Goal: Use online tool/utility: Utilize a website feature to perform a specific function

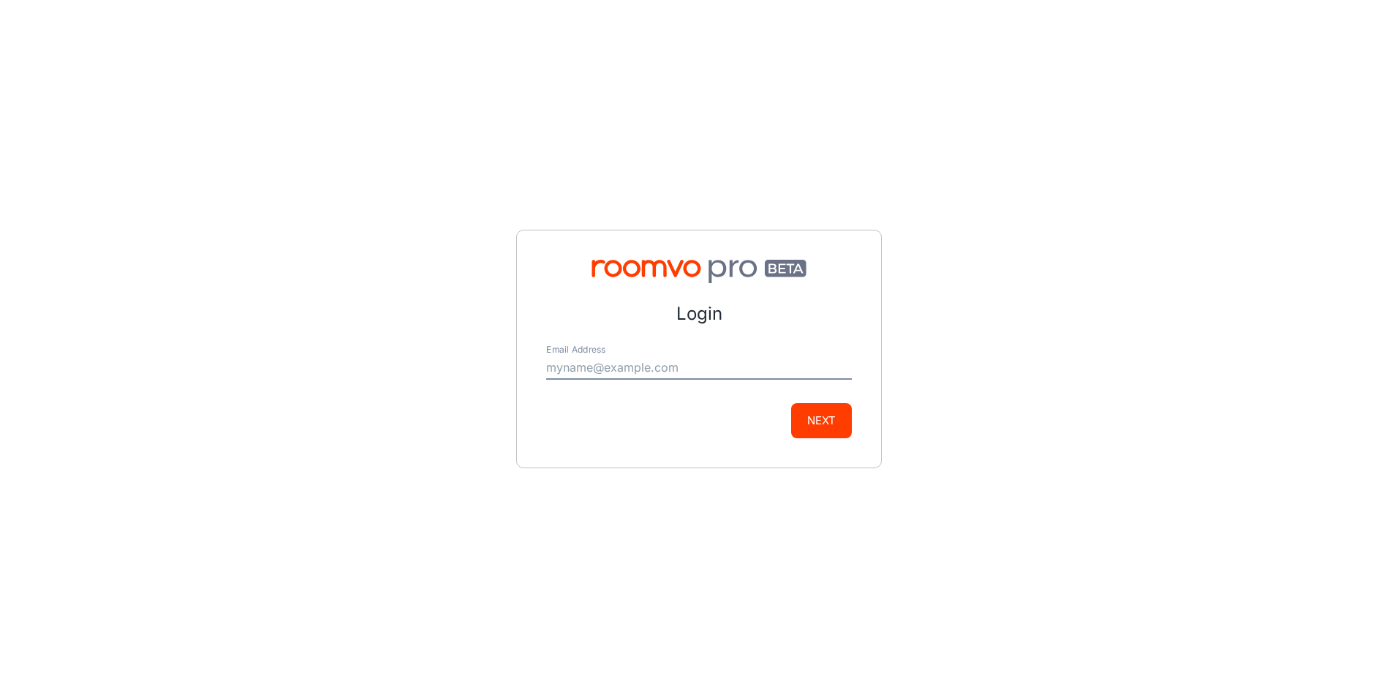
click at [571, 366] on input "Email Address" at bounding box center [699, 367] width 306 height 23
type input "[PERSON_NAME][EMAIL_ADDRESS][DOMAIN_NAME]"
click at [820, 422] on button "Next" at bounding box center [821, 420] width 61 height 35
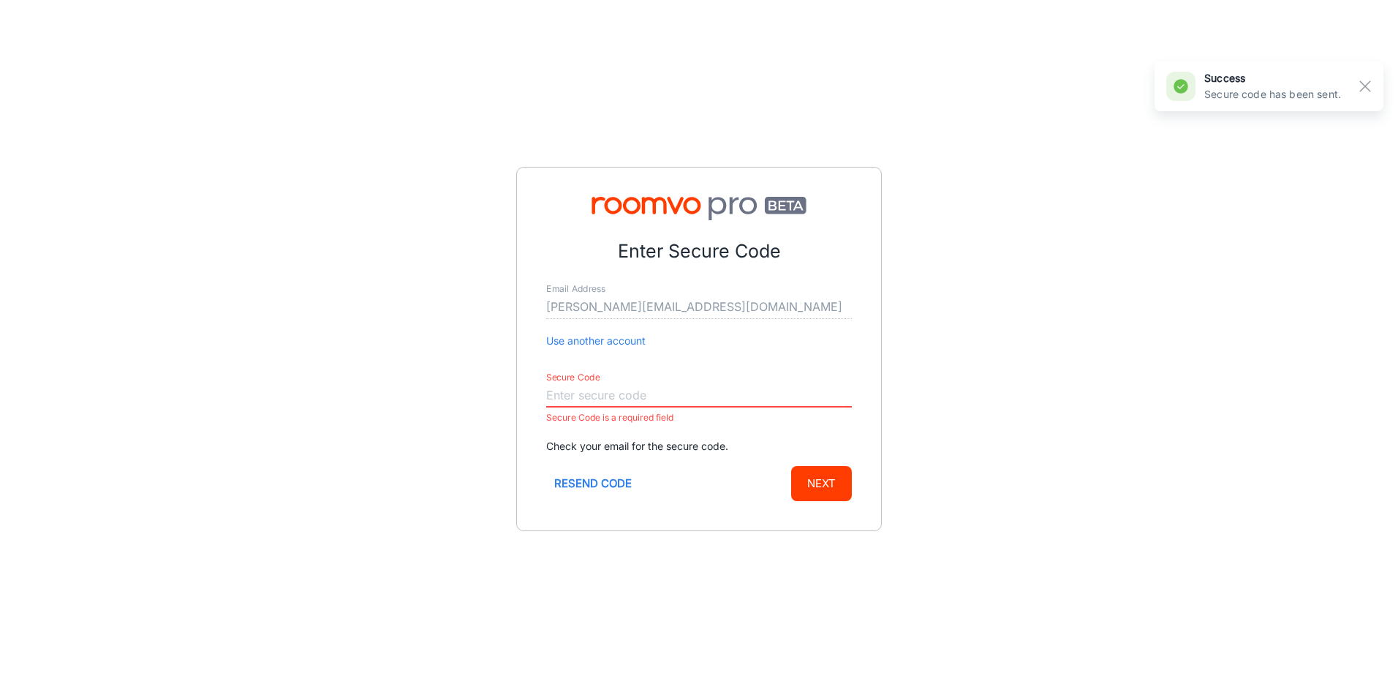
paste input "149964"
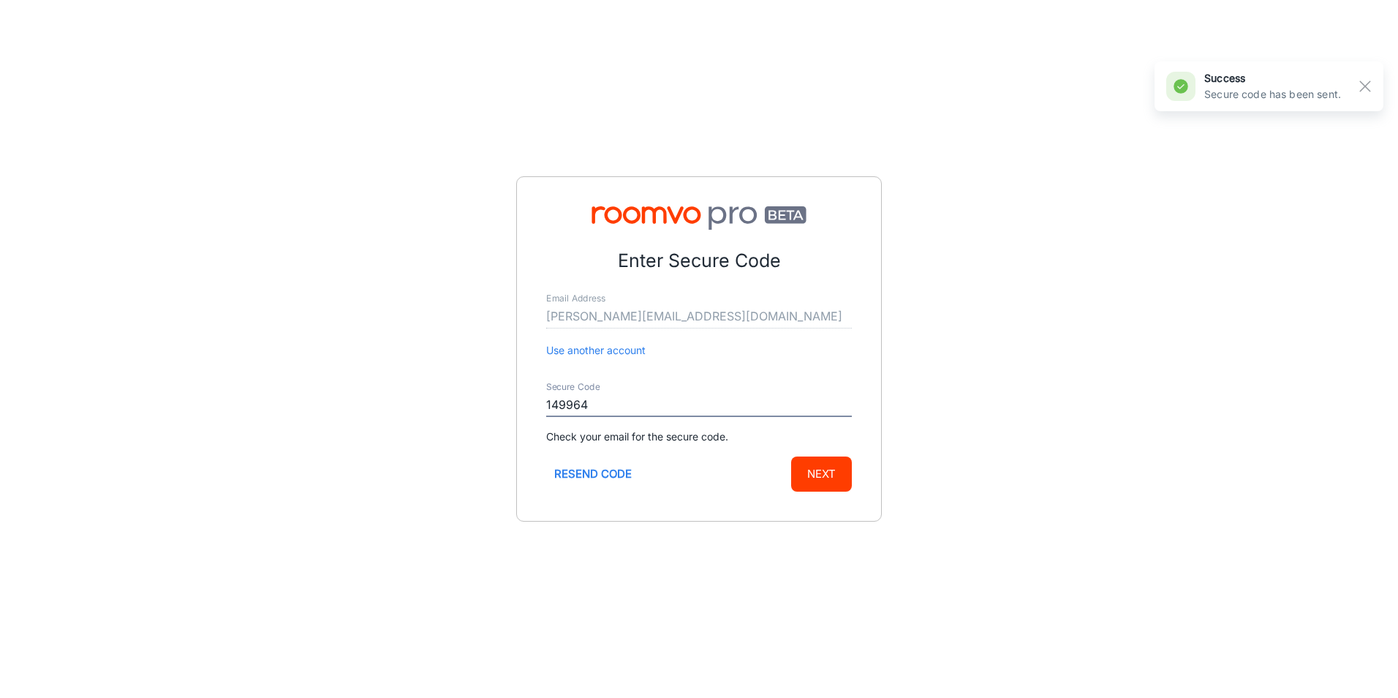
type input "149964"
click at [817, 473] on button "Next" at bounding box center [821, 473] width 61 height 35
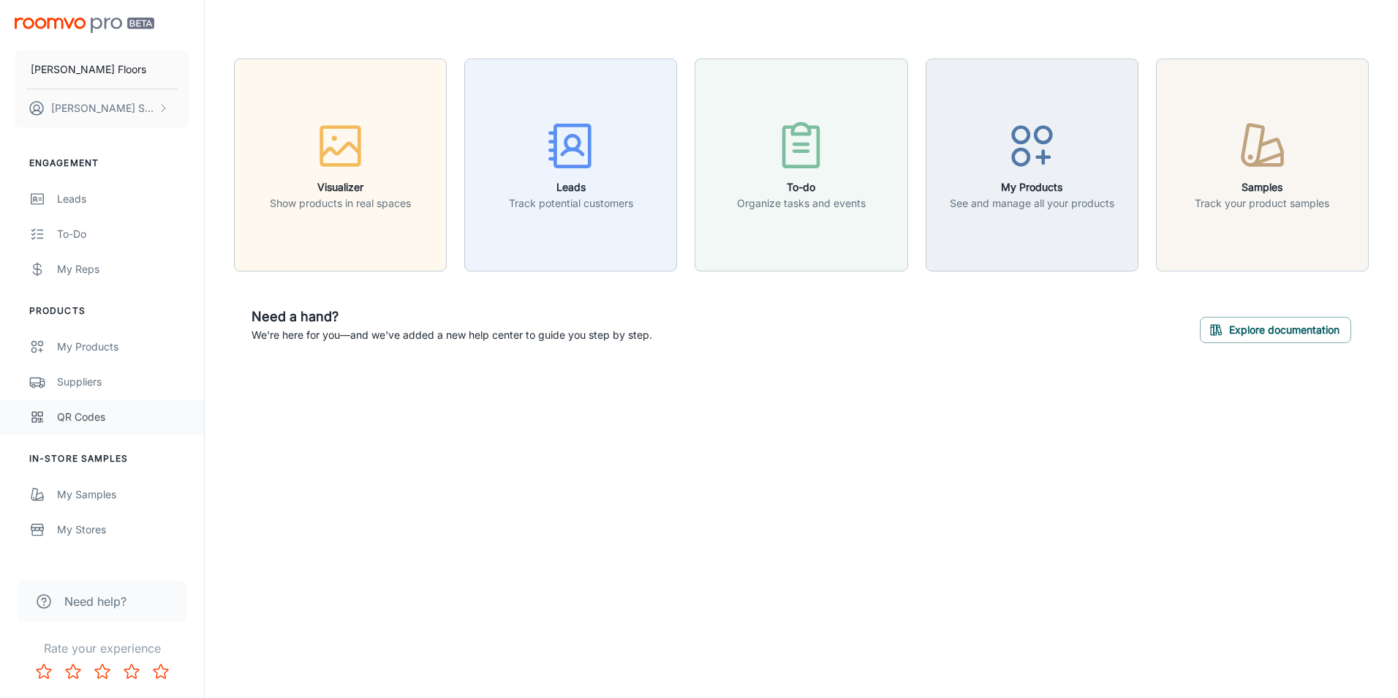
click at [70, 411] on div "QR Codes" at bounding box center [123, 417] width 132 height 16
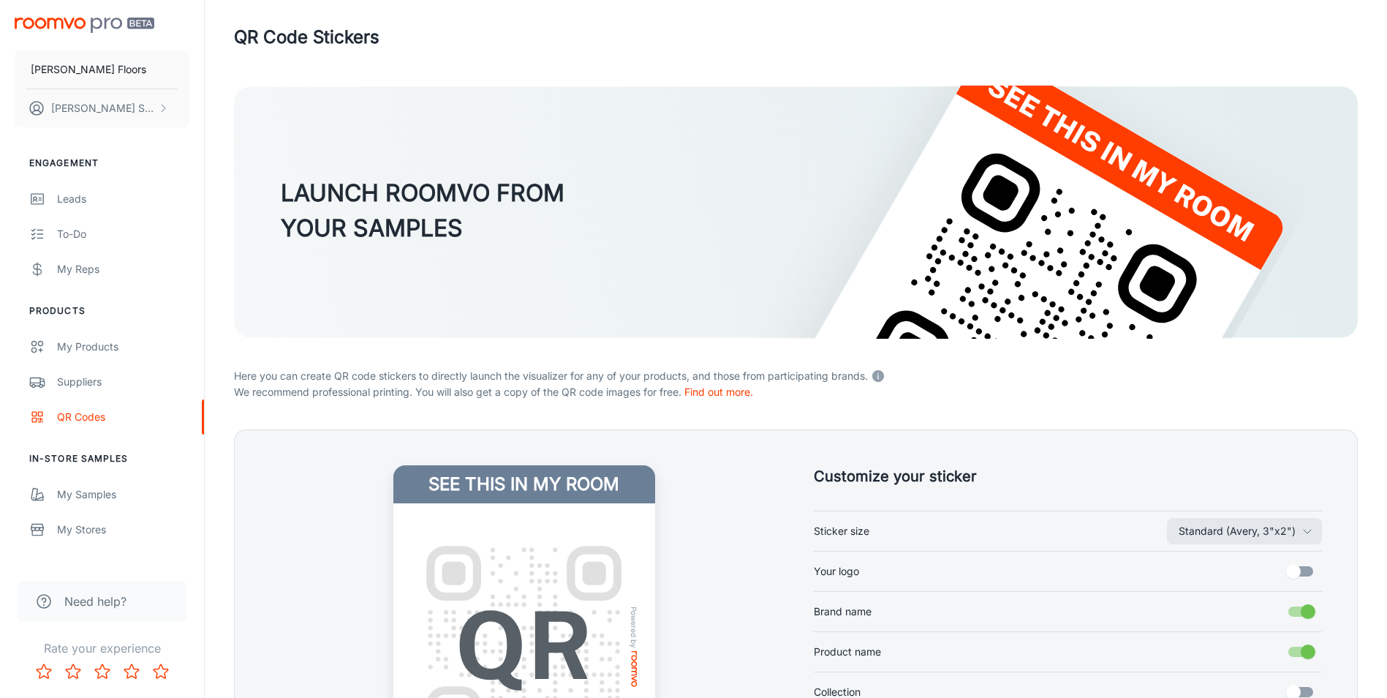
scroll to position [265, 0]
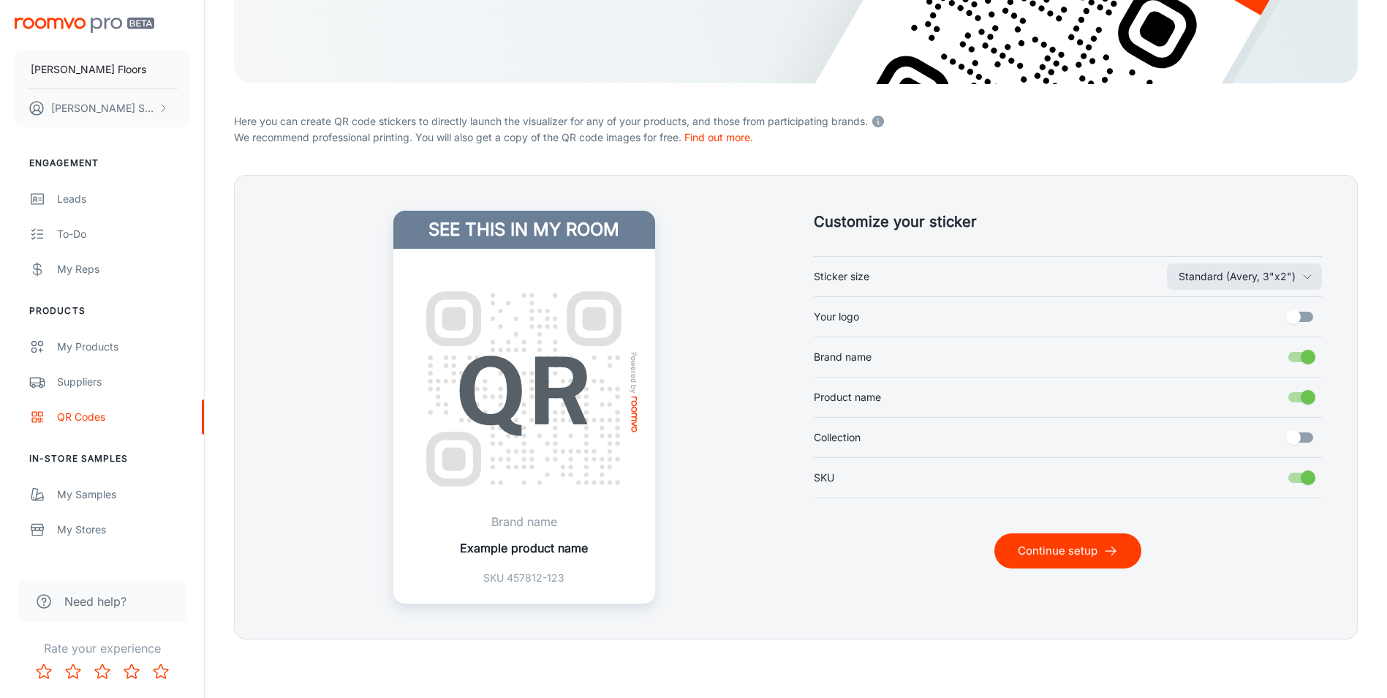
click at [1301, 321] on input "Your logo" at bounding box center [1293, 317] width 83 height 28
checkbox input "true"
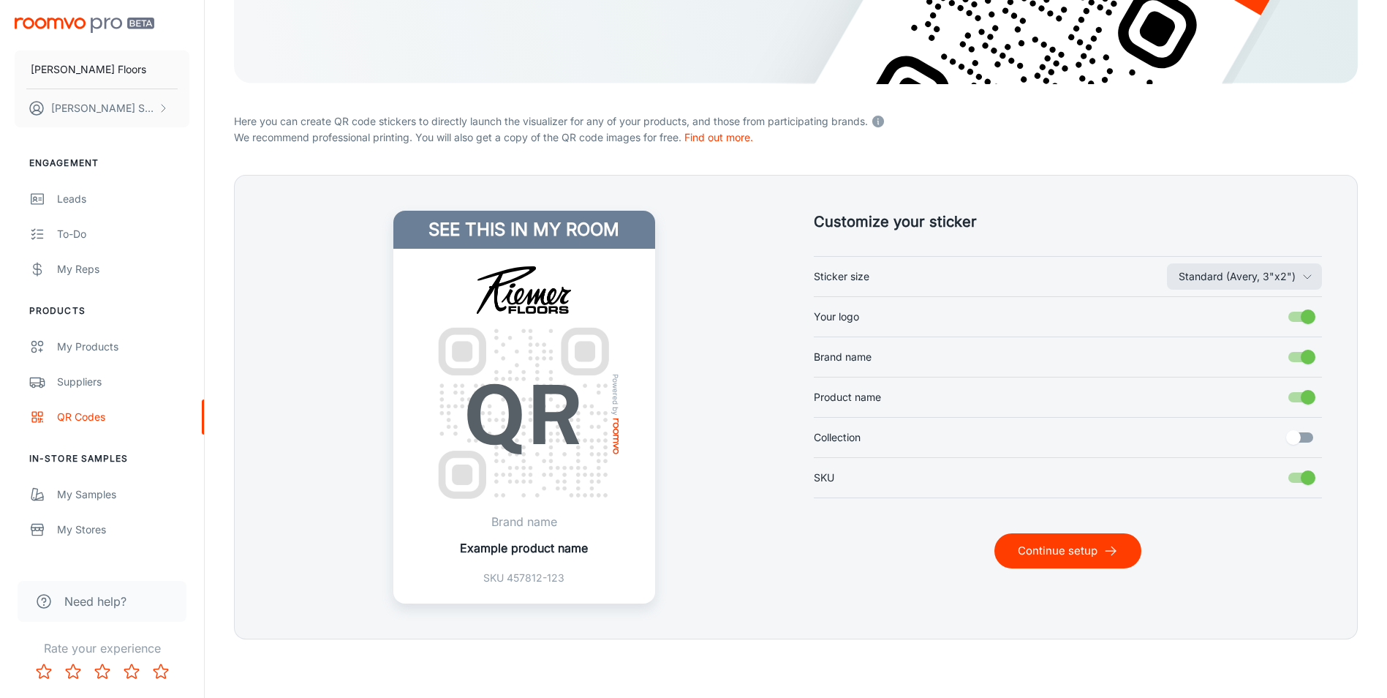
click at [1037, 550] on button "Continue setup" at bounding box center [1067, 550] width 147 height 35
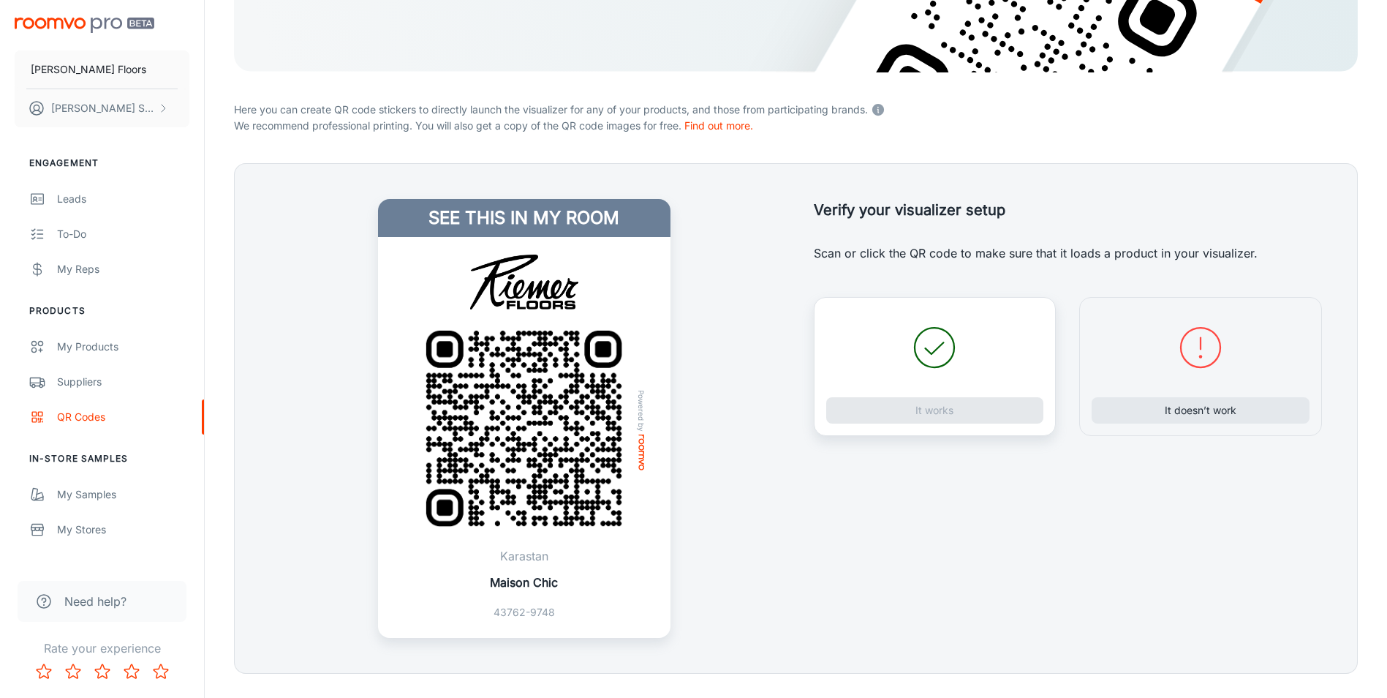
scroll to position [311, 0]
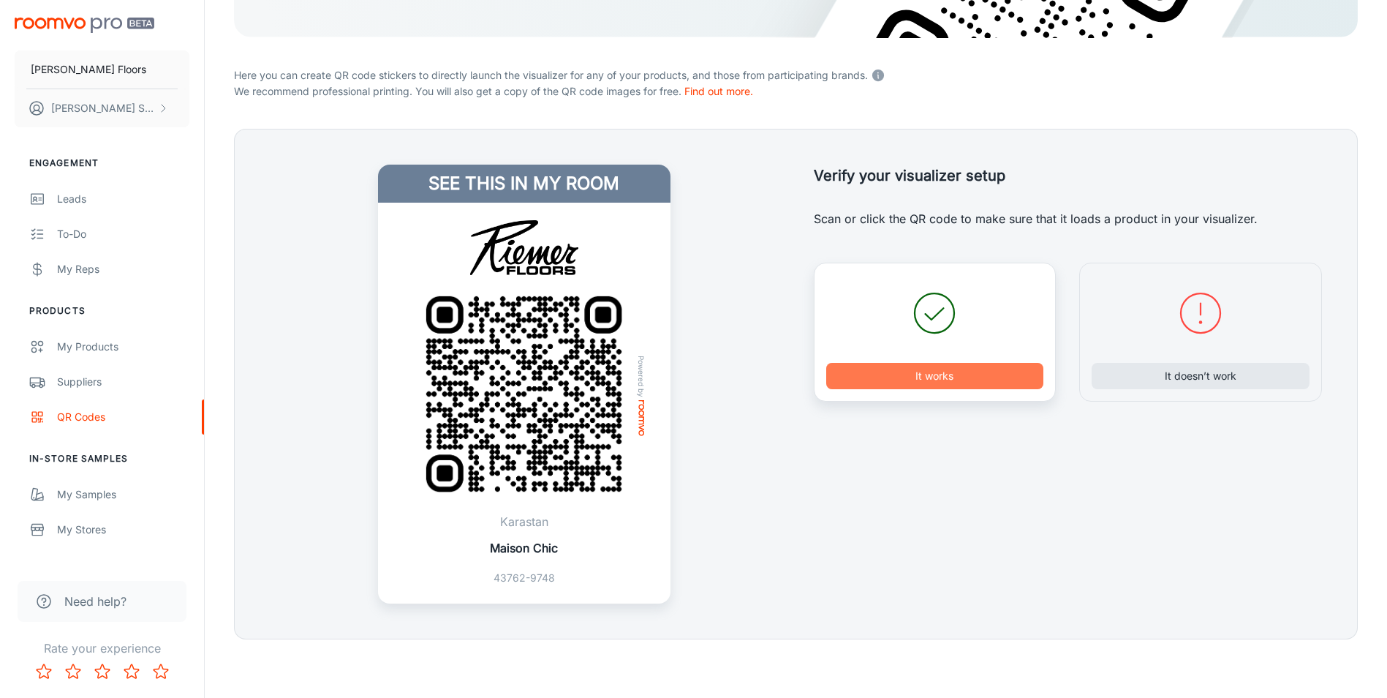
click at [899, 380] on button "It works" at bounding box center [935, 376] width 218 height 26
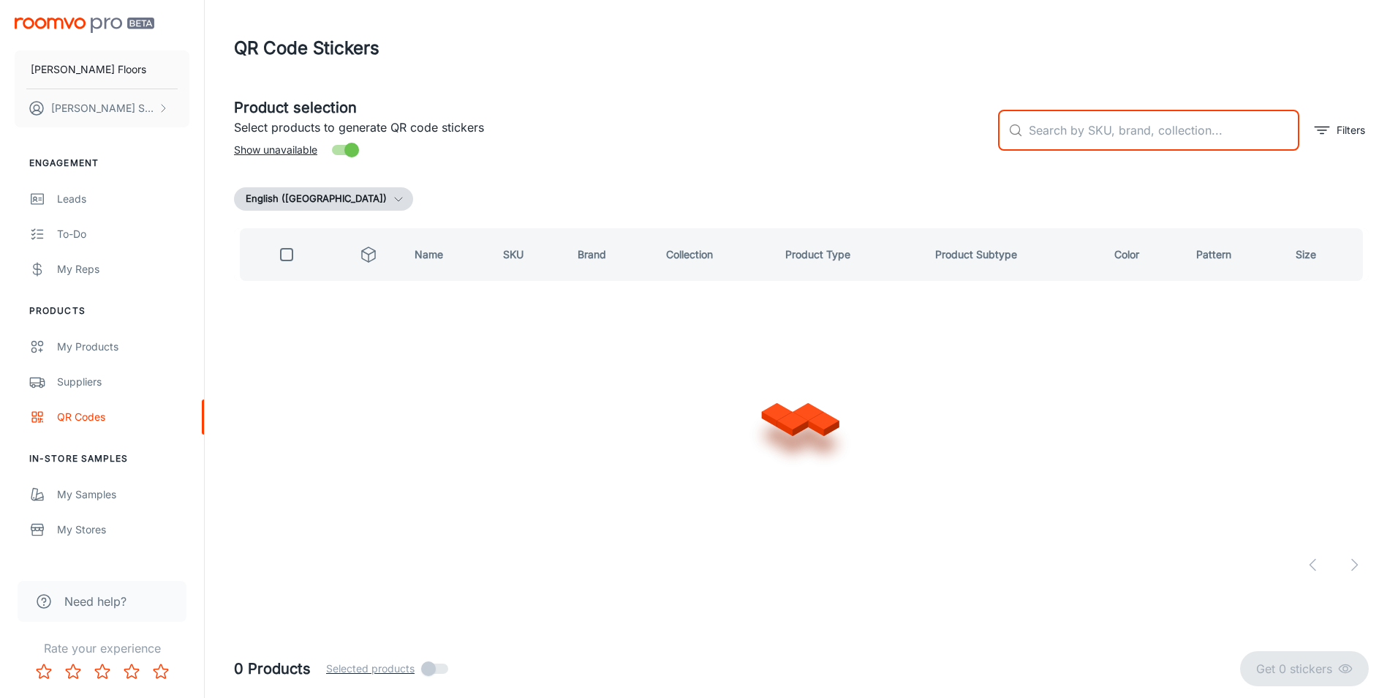
click at [1063, 140] on input "text" at bounding box center [1164, 130] width 271 height 41
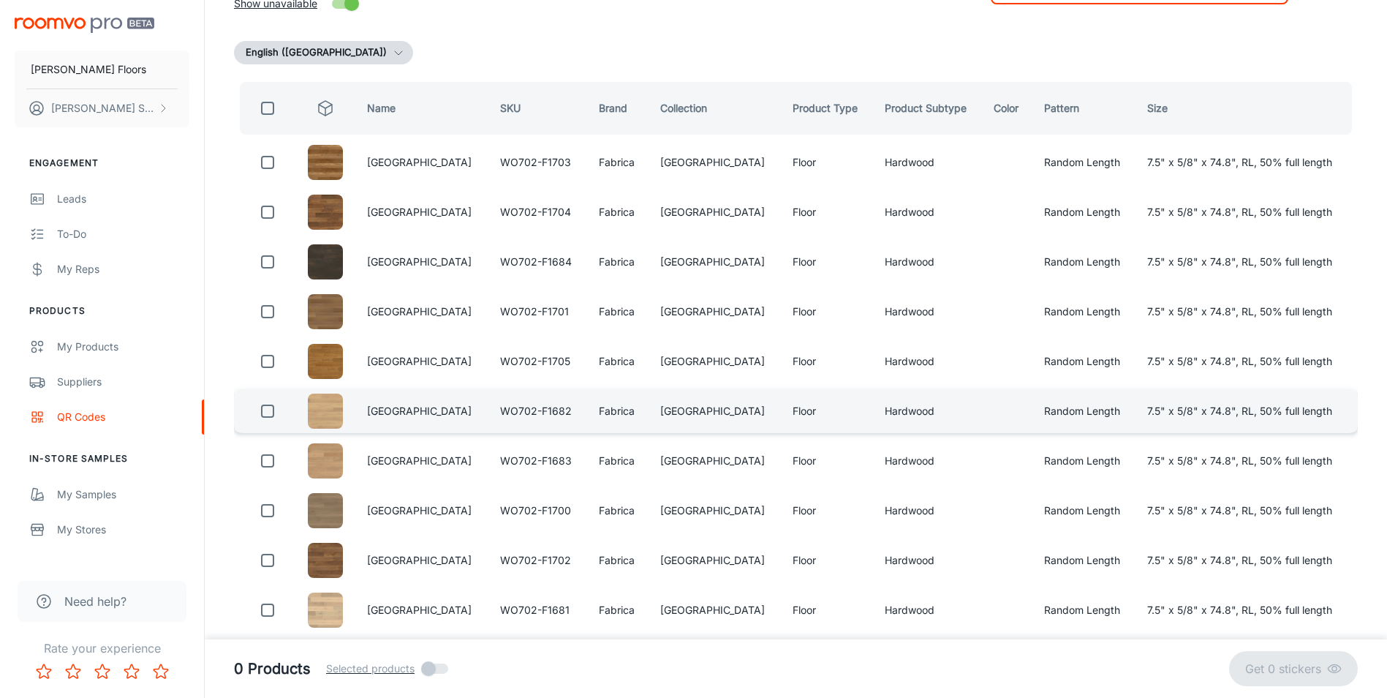
scroll to position [186, 0]
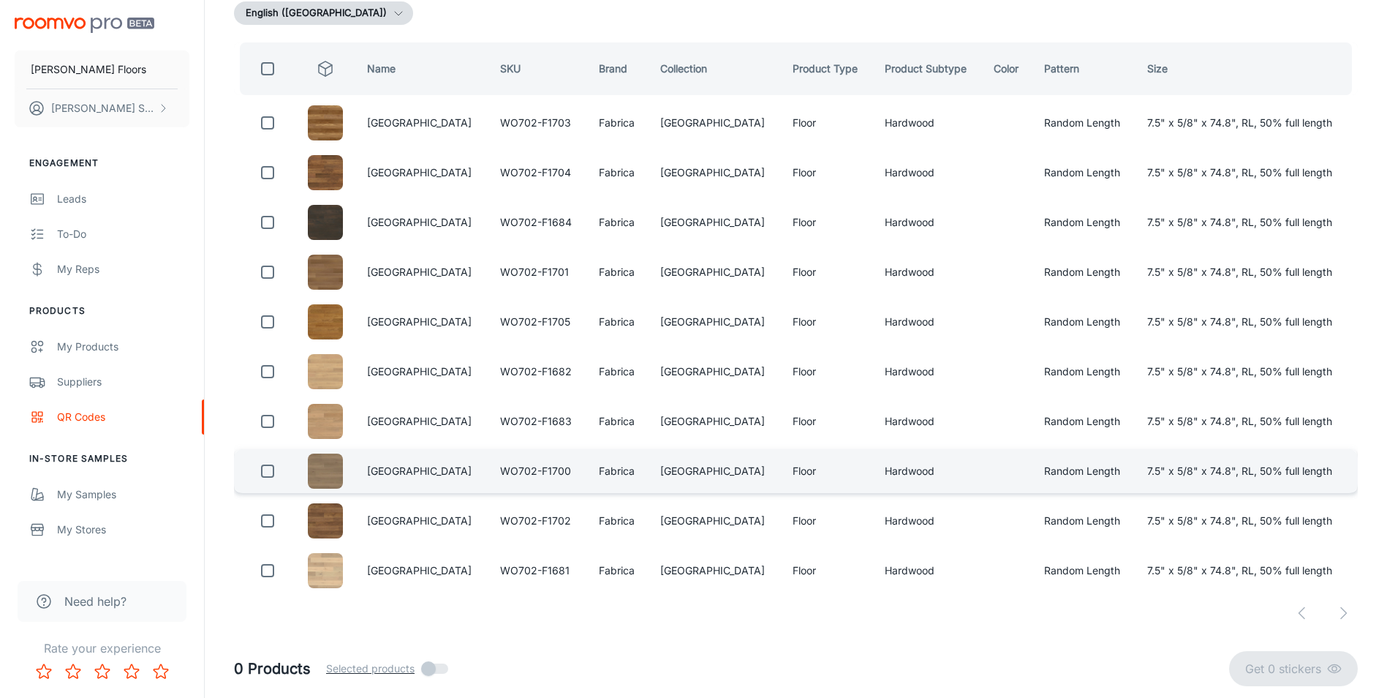
type input "wo702"
click at [277, 468] on input "checkbox" at bounding box center [267, 470] width 29 height 29
checkbox input "true"
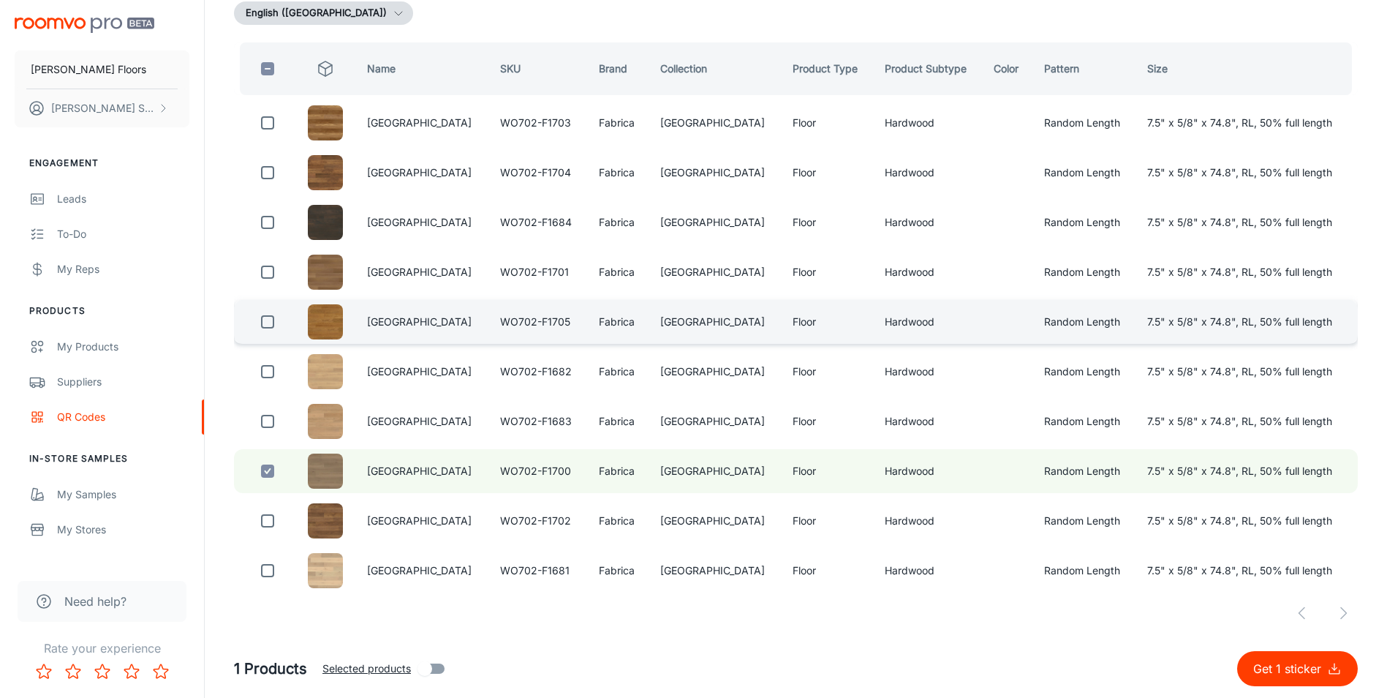
click at [273, 315] on input "checkbox" at bounding box center [267, 321] width 29 height 29
checkbox input "true"
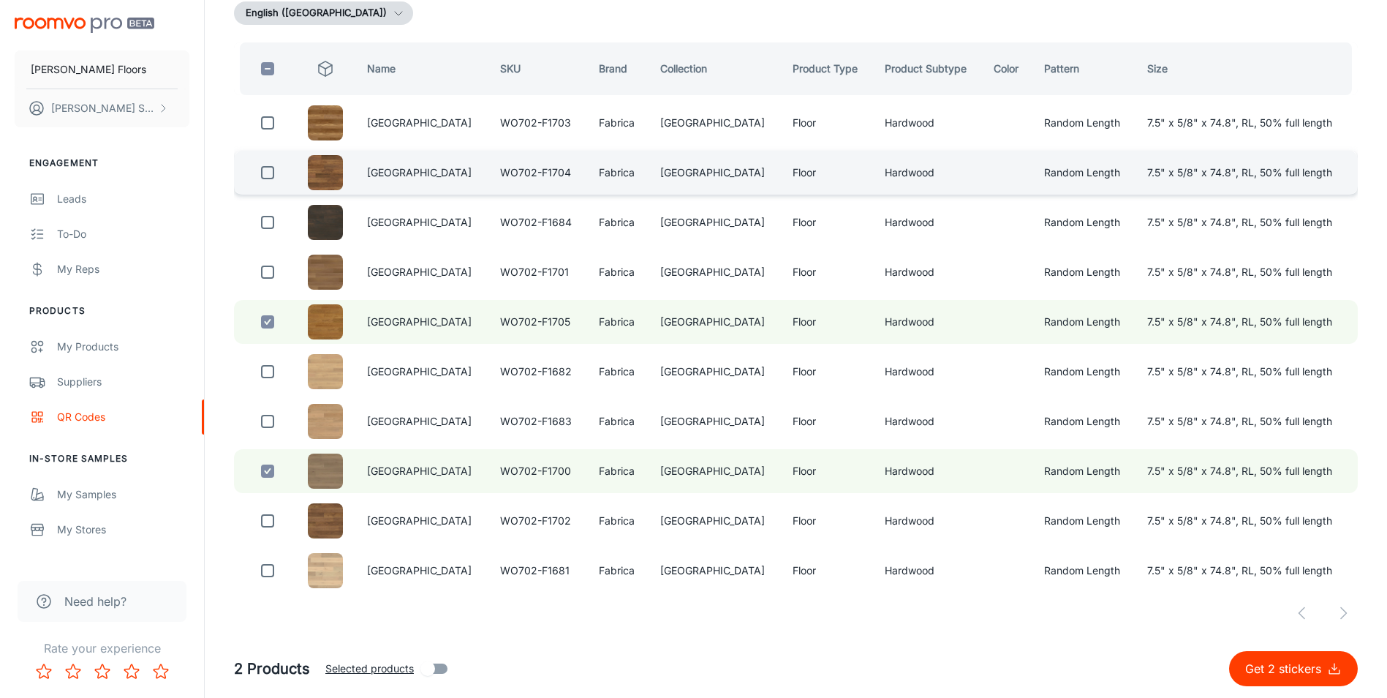
click at [272, 170] on input "checkbox" at bounding box center [267, 172] width 29 height 29
checkbox input "true"
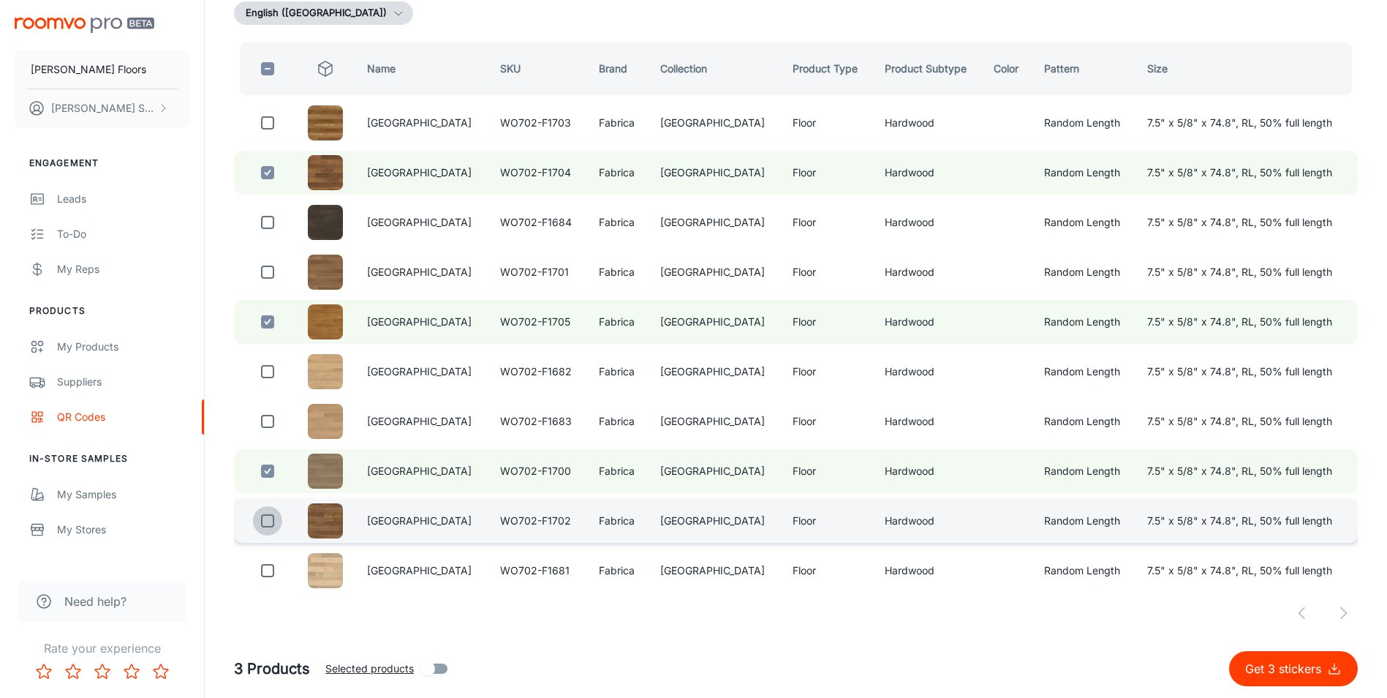
click at [264, 524] on input "checkbox" at bounding box center [267, 520] width 29 height 29
checkbox input "true"
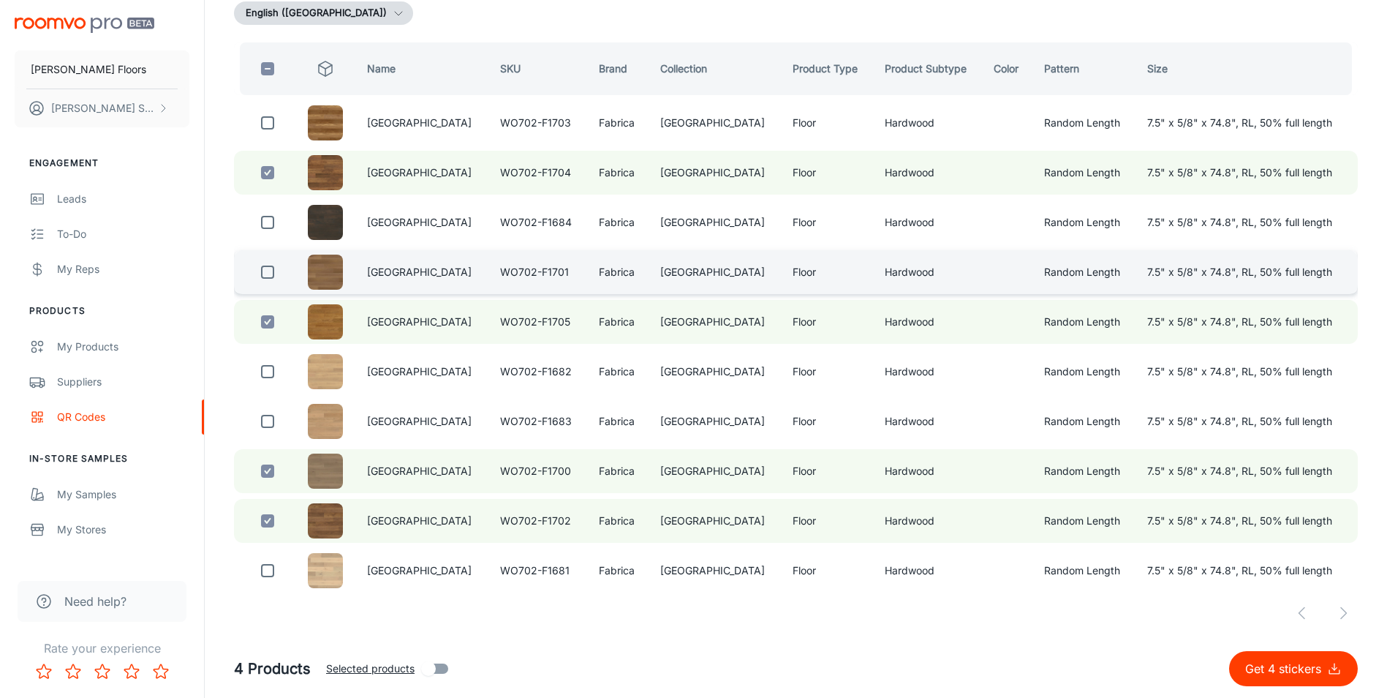
click at [276, 277] on input "checkbox" at bounding box center [267, 271] width 29 height 29
checkbox input "true"
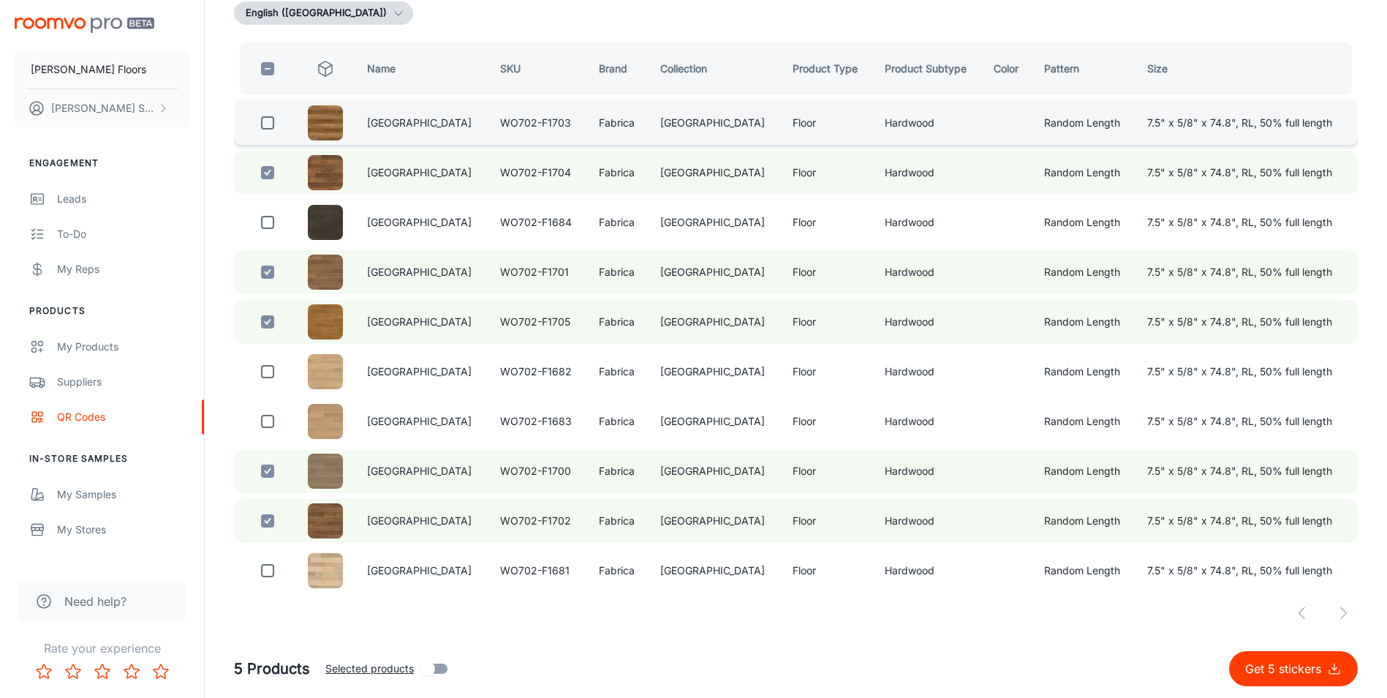
click at [266, 127] on input "checkbox" at bounding box center [267, 122] width 29 height 29
checkbox input "true"
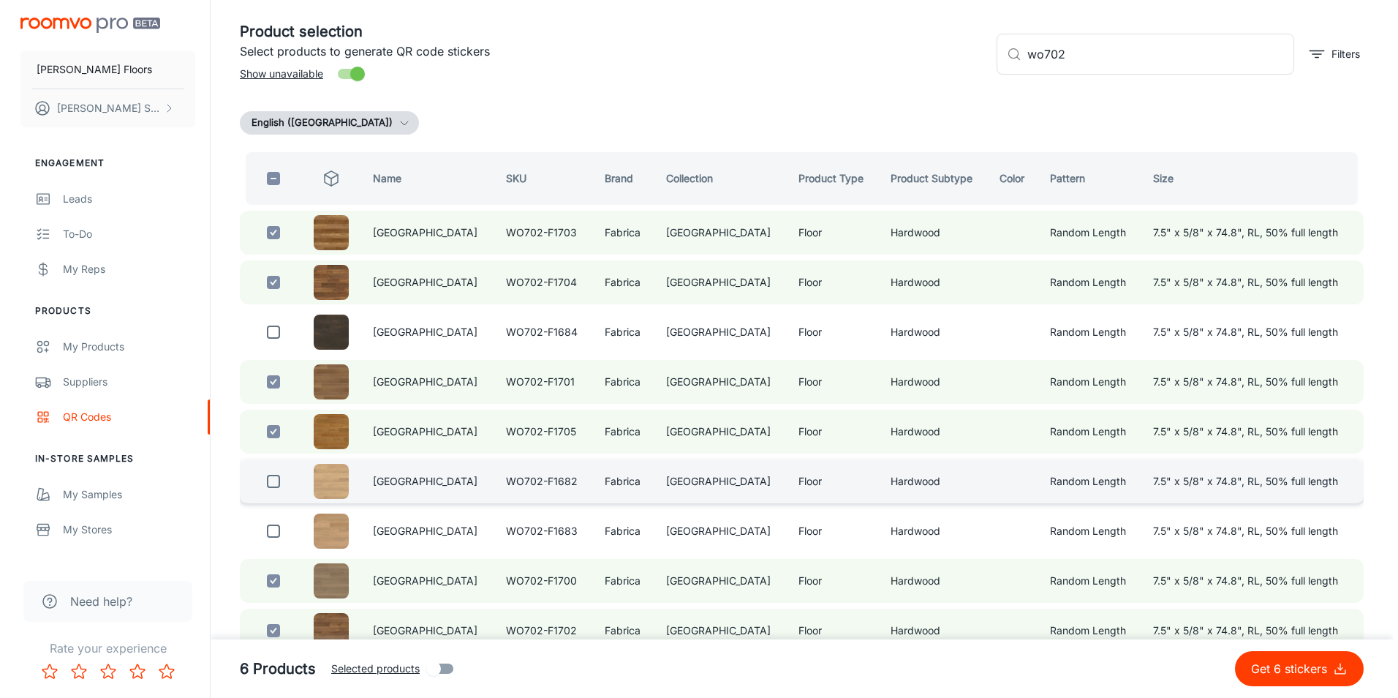
scroll to position [0, 0]
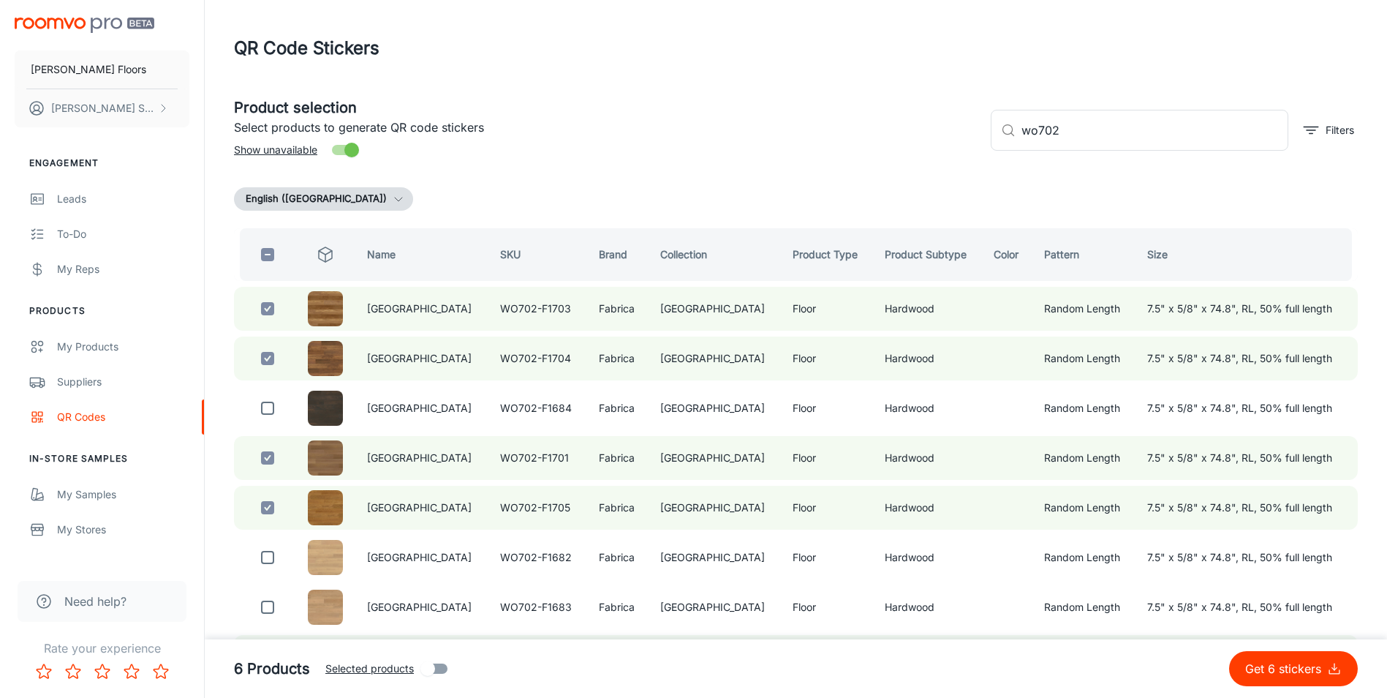
drag, startPoint x: 1086, startPoint y: 107, endPoint x: 1040, endPoint y: 163, distance: 72.3
click at [1040, 163] on div "​ wo702 ​ Filters" at bounding box center [1168, 124] width 379 height 79
drag, startPoint x: 1076, startPoint y: 124, endPoint x: 961, endPoint y: 142, distance: 116.1
click at [961, 142] on div "Product selection Select products to generate QR code stickers Show unavailable…" at bounding box center [790, 124] width 1136 height 79
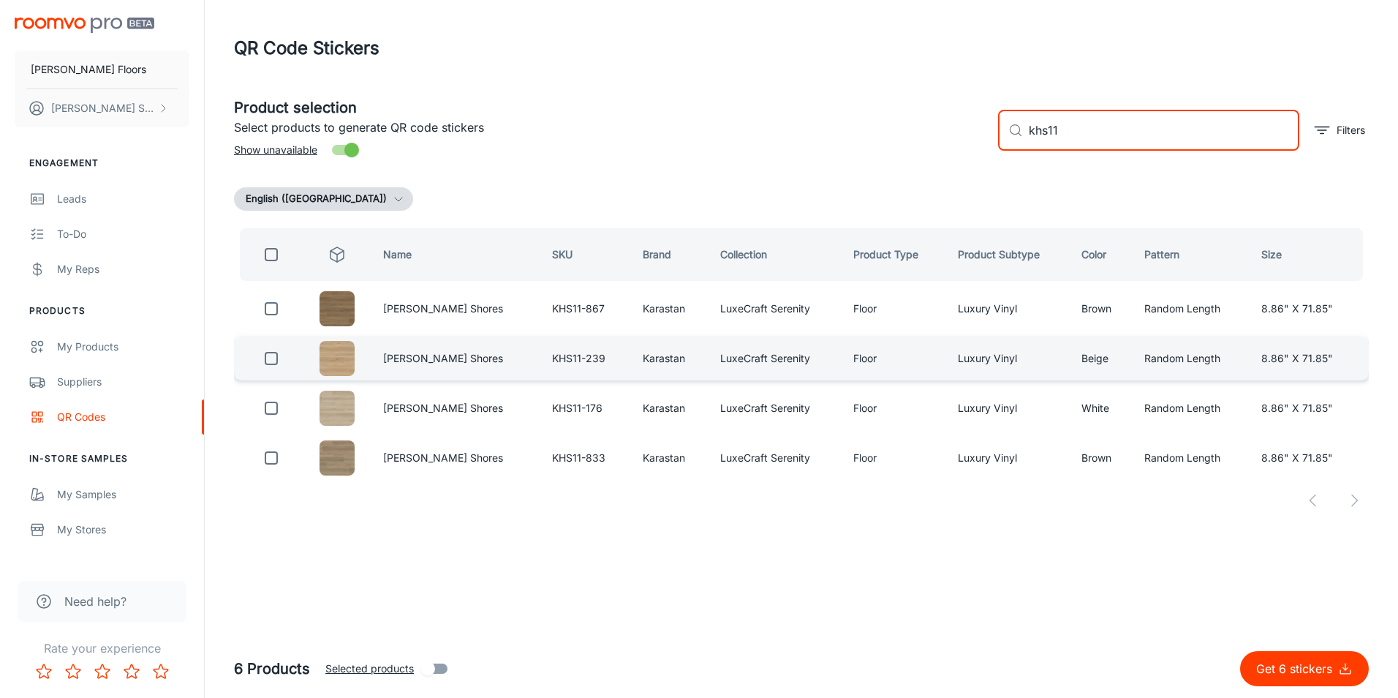
type input "khs11"
click at [271, 363] on input "checkbox" at bounding box center [271, 358] width 29 height 29
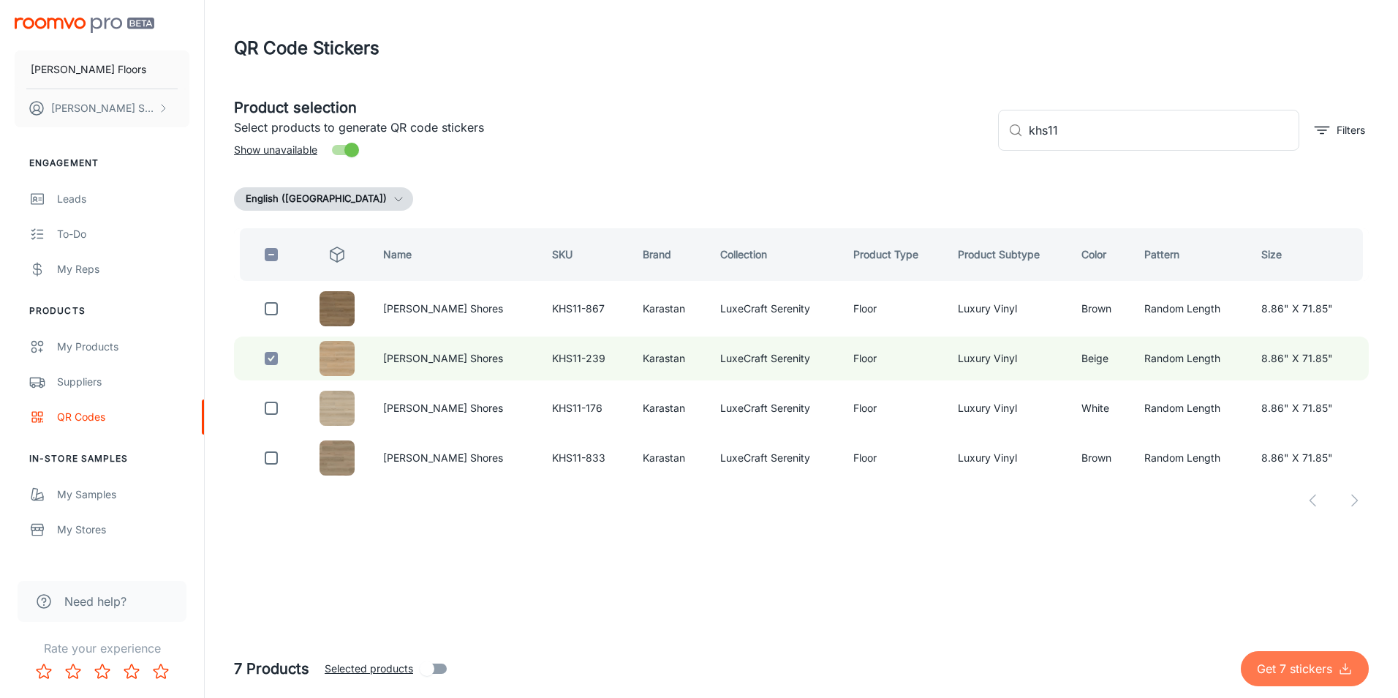
click at [1290, 663] on p "Get 7 stickers" at bounding box center [1297, 669] width 81 height 18
checkbox input "false"
